Goal: Book appointment/travel/reservation

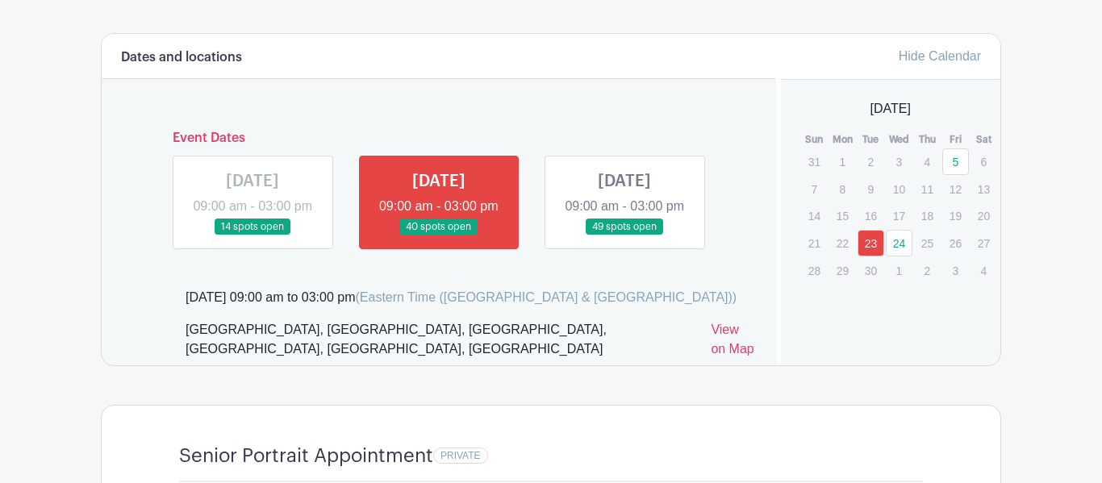
scroll to position [914, 0]
click at [356, 233] on div "[DATE] 09:00 am - 03:00 pm 40 spots open" at bounding box center [439, 202] width 186 height 94
click at [439, 235] on link at bounding box center [439, 235] width 0 height 0
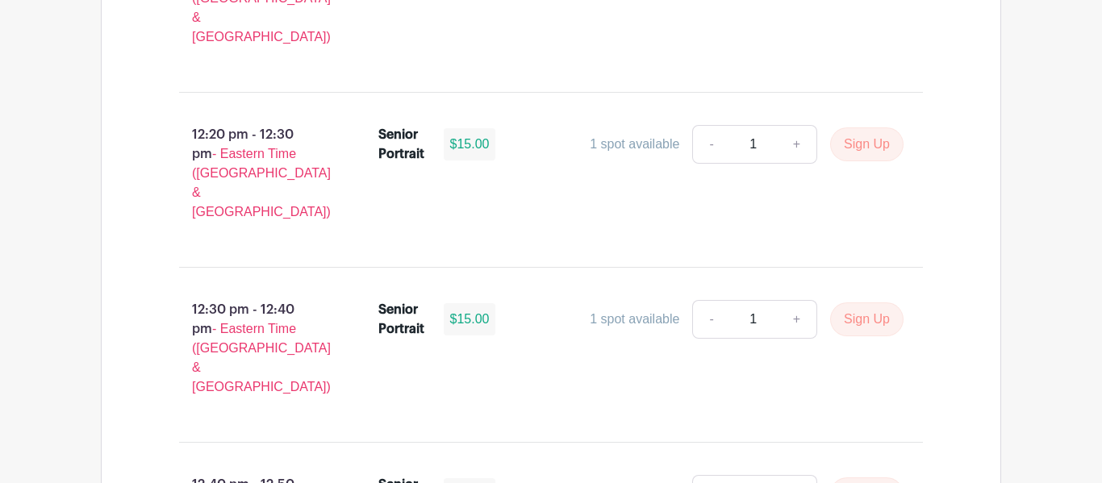
scroll to position [4811, 0]
